Goal: Go to known website: Access a specific website the user already knows

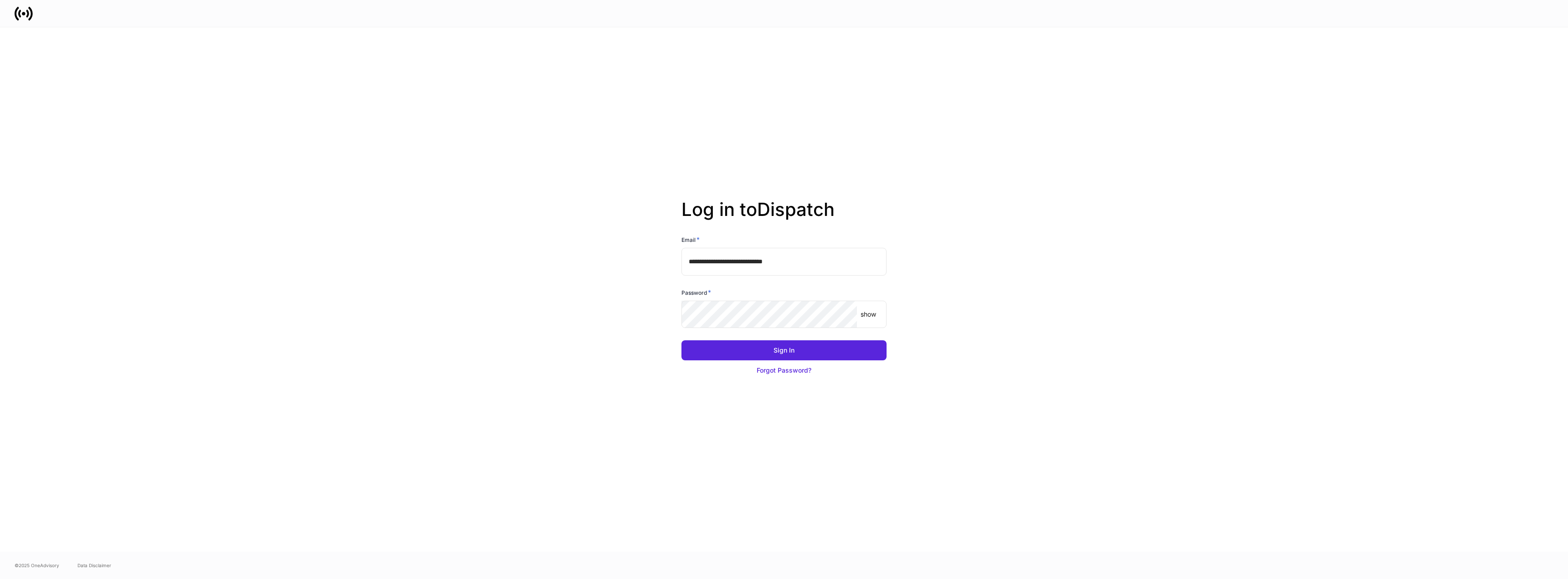
click at [815, 259] on input "**********" at bounding box center [784, 261] width 205 height 28
type input "**********"
click at [806, 353] on button "Sign In" at bounding box center [784, 350] width 205 height 20
